Goal: Task Accomplishment & Management: Manage account settings

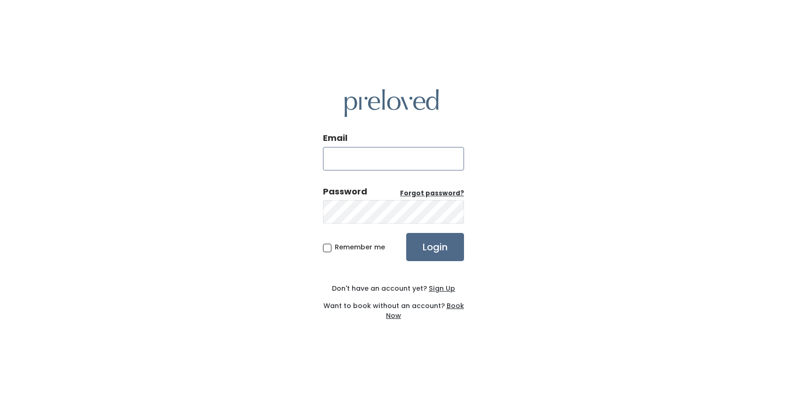
type input "sophiemuhlherr@gmail.com"
click at [435, 248] on input "Login" at bounding box center [435, 247] width 58 height 28
